Goal: Task Accomplishment & Management: Use online tool/utility

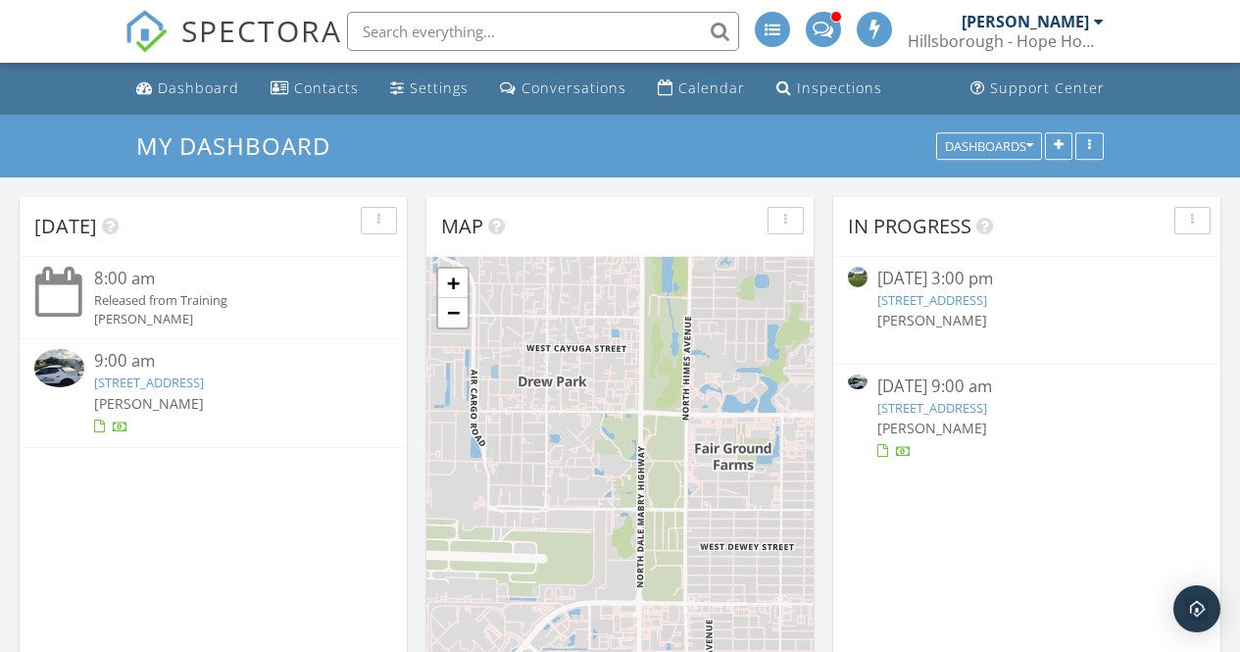
scroll to position [2108, 1270]
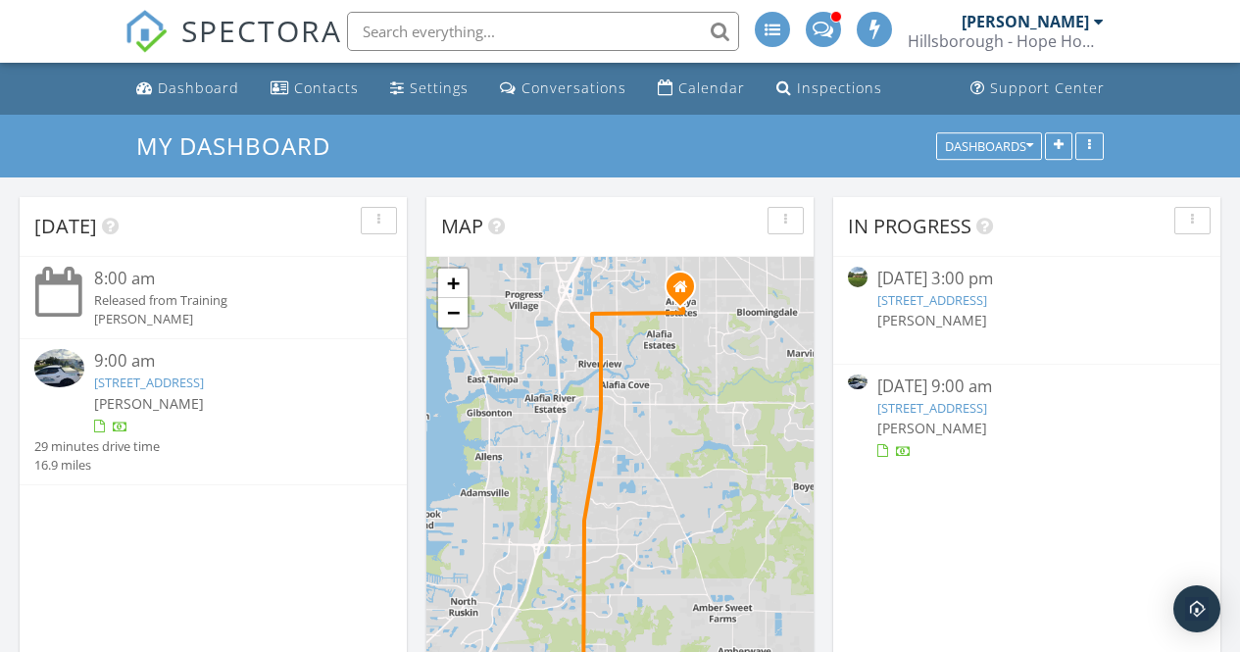
click at [973, 405] on link "1205 Desert Hills Dr, Sun City Center, FL 33573" at bounding box center [932, 408] width 110 height 18
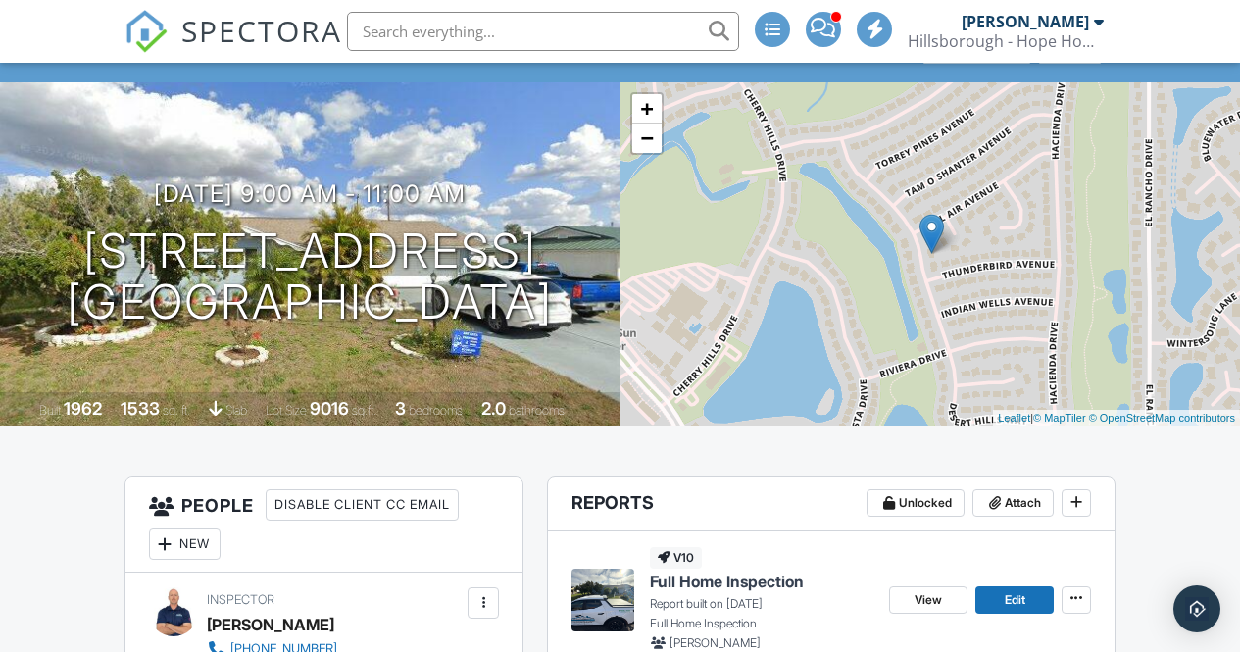
scroll to position [294, 0]
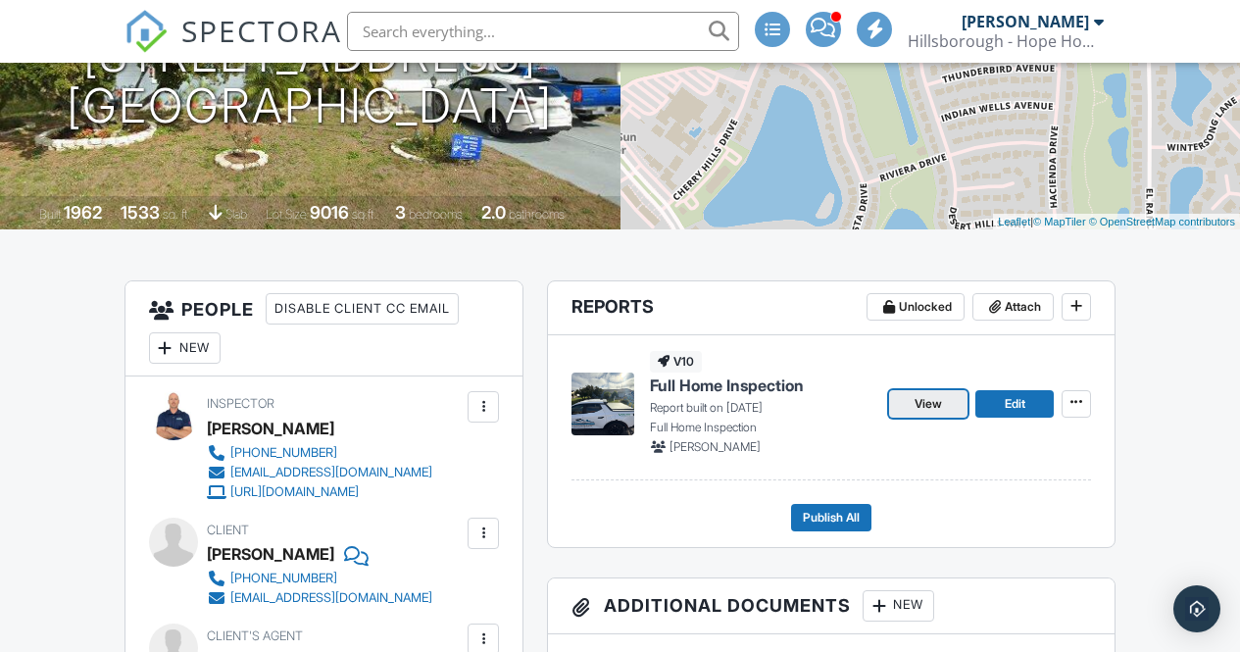
click at [930, 405] on span "View" at bounding box center [927, 404] width 27 height 20
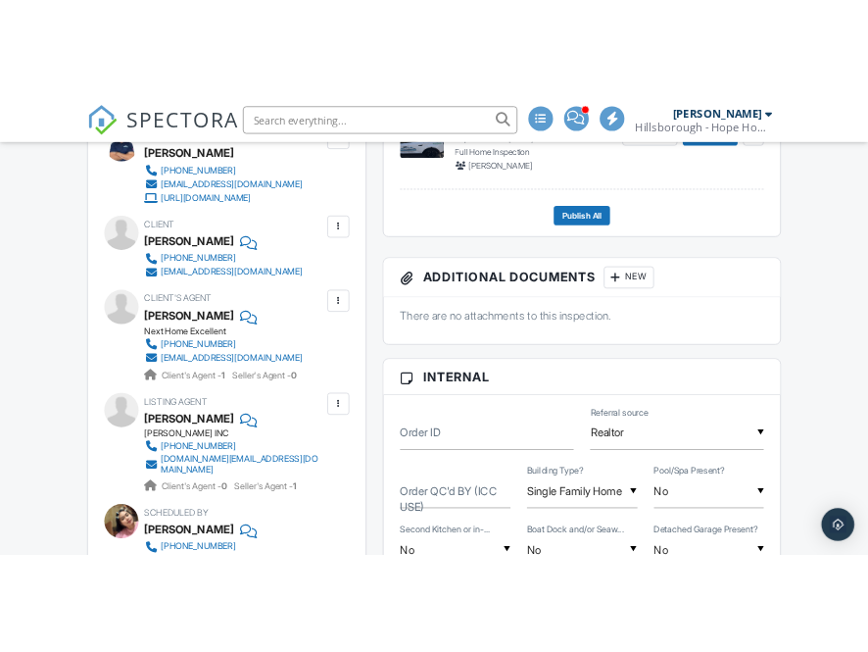
scroll to position [318, 0]
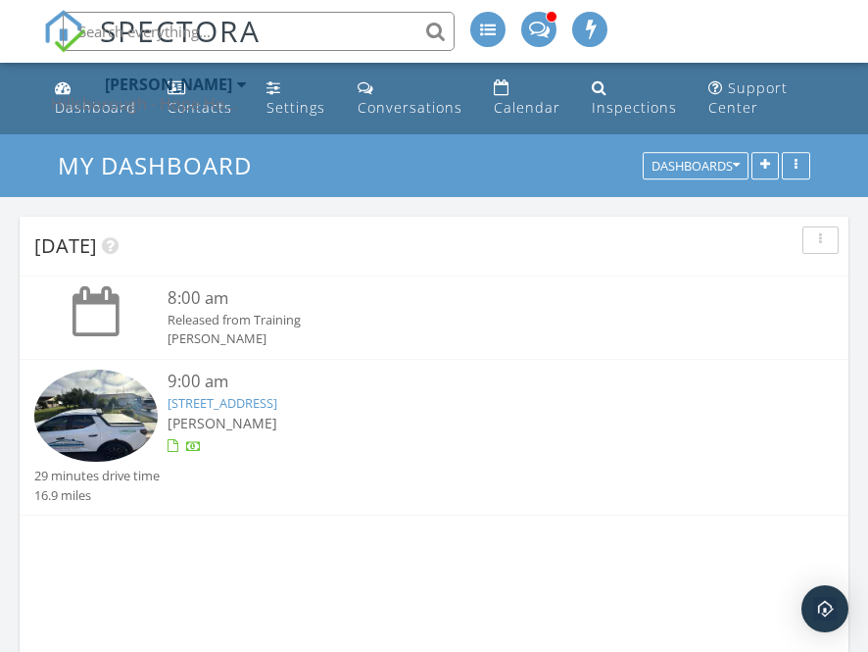
click at [259, 401] on link "1205 Desert Hills Dr, Sun City Center, FL 33573" at bounding box center [223, 403] width 110 height 18
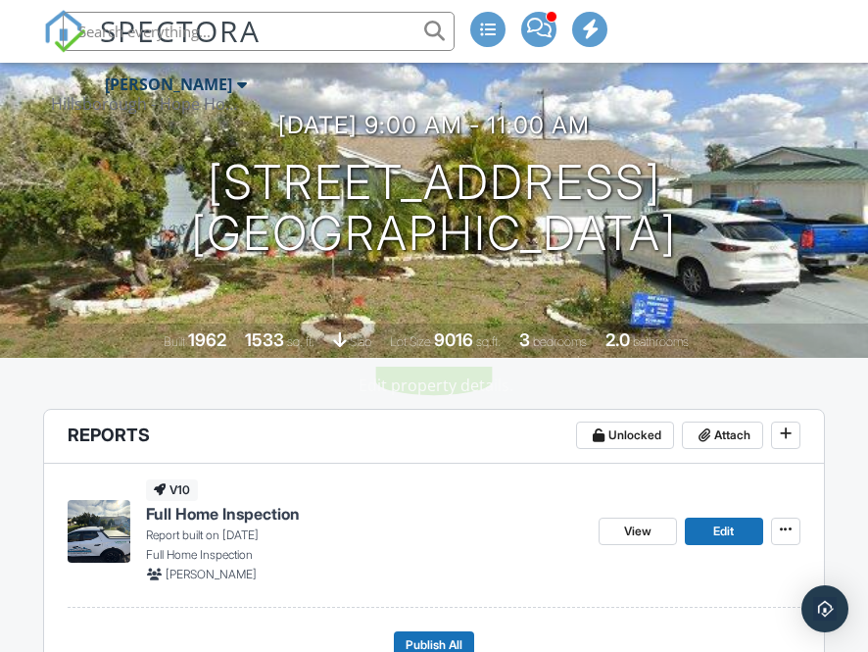
scroll to position [196, 0]
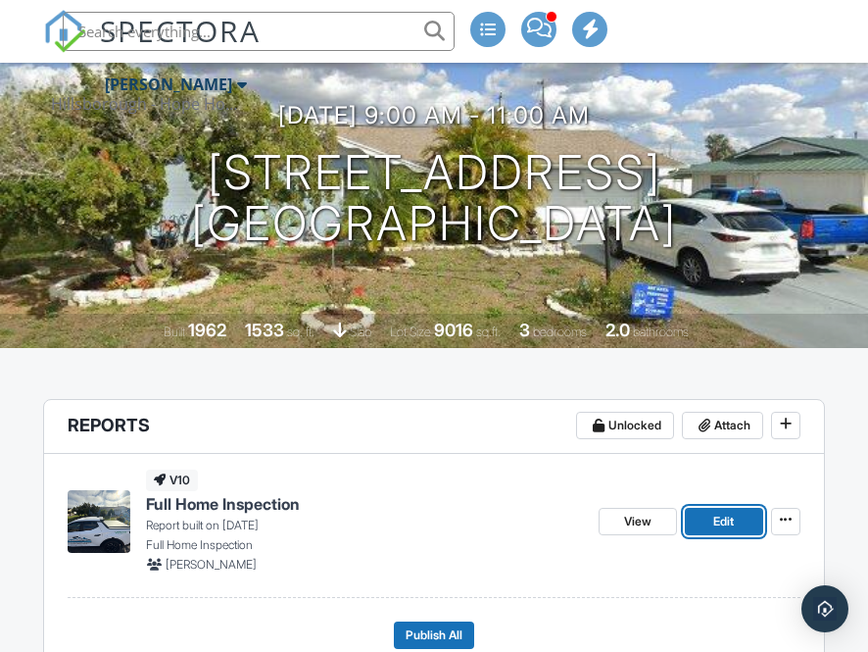
drag, startPoint x: 726, startPoint y: 521, endPoint x: 701, endPoint y: 493, distance: 38.2
click at [726, 521] on span "Edit" at bounding box center [723, 522] width 21 height 20
